Goal: Information Seeking & Learning: Learn about a topic

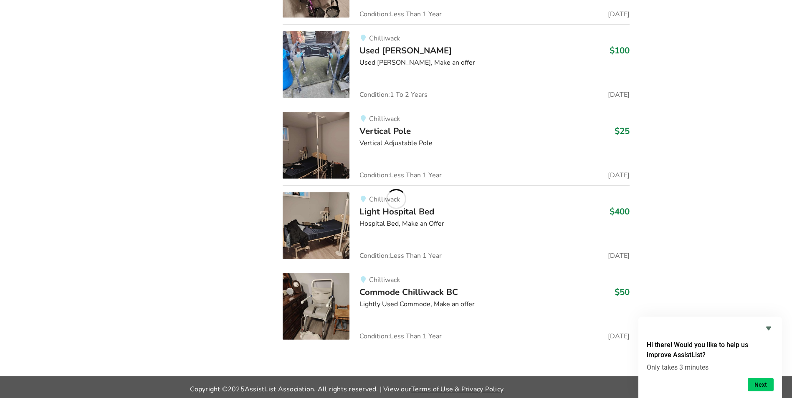
scroll to position [2474, 0]
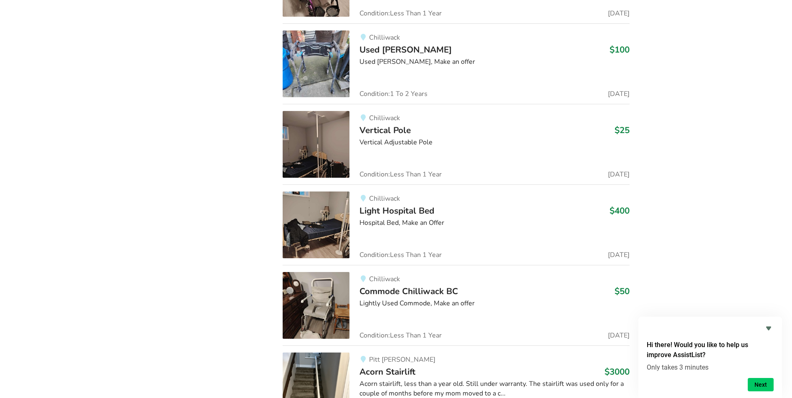
click at [326, 153] on img at bounding box center [316, 144] width 67 height 67
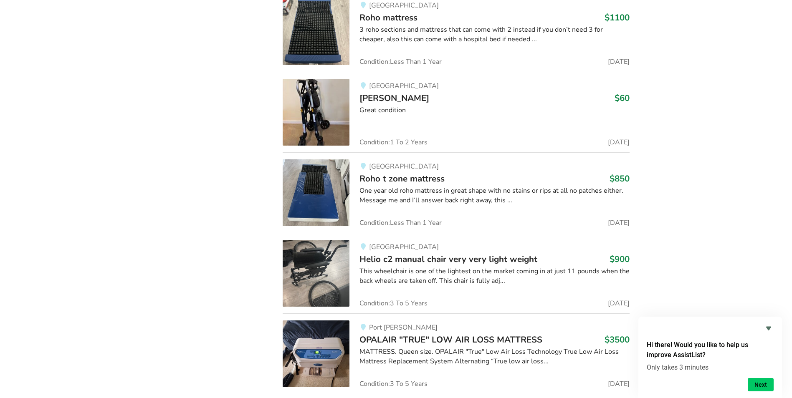
scroll to position [3477, 0]
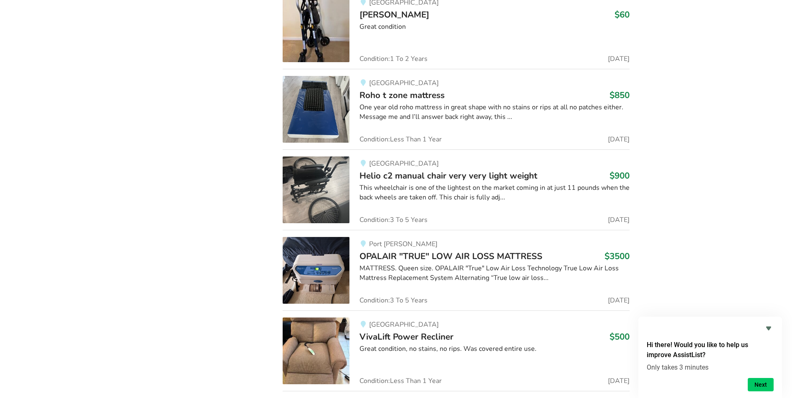
click at [297, 187] on img at bounding box center [316, 190] width 67 height 67
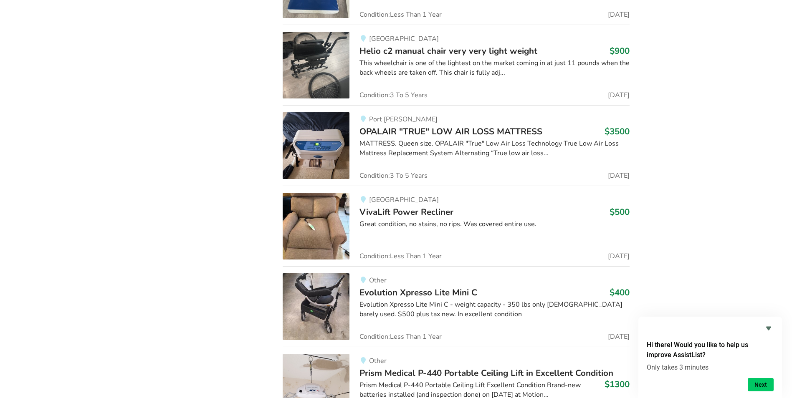
scroll to position [3602, 0]
